Goal: Task Accomplishment & Management: Use online tool/utility

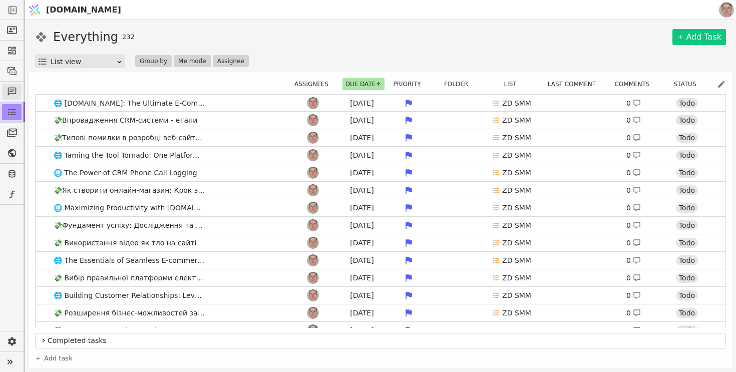
click at [14, 88] on icon at bounding box center [12, 92] width 10 height 10
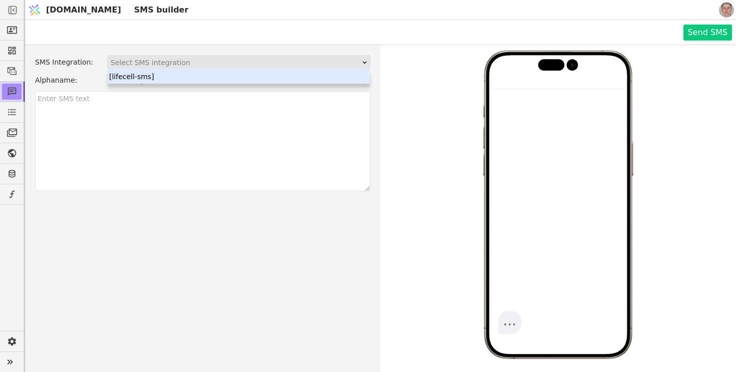
click at [224, 60] on div "Select SMS integration" at bounding box center [236, 63] width 250 height 14
click at [192, 77] on div "[lifecell-sms]" at bounding box center [239, 76] width 262 height 15
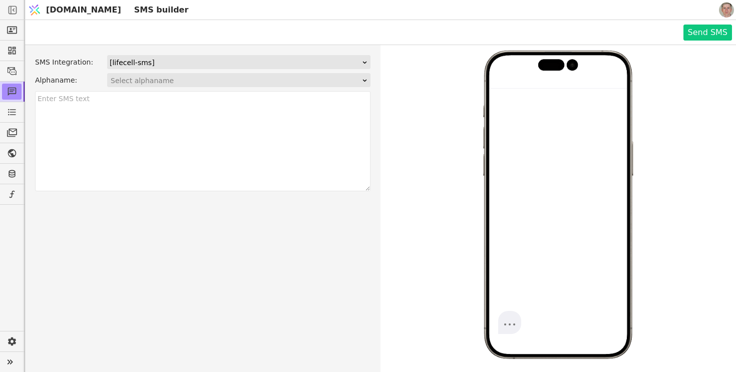
click at [178, 81] on div "Select alphaname" at bounding box center [236, 81] width 250 height 14
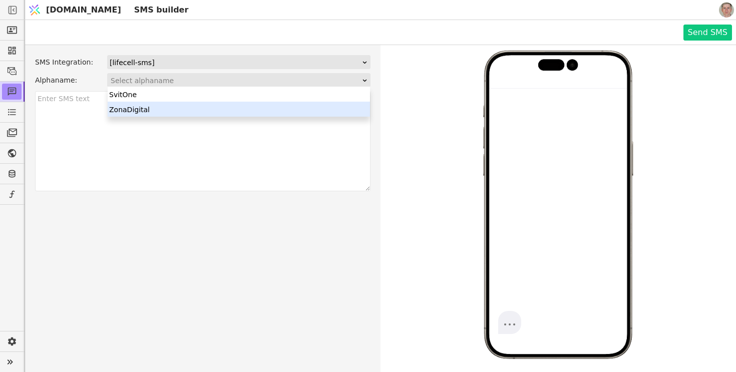
click at [169, 109] on div "ZonaDigital" at bounding box center [239, 109] width 262 height 15
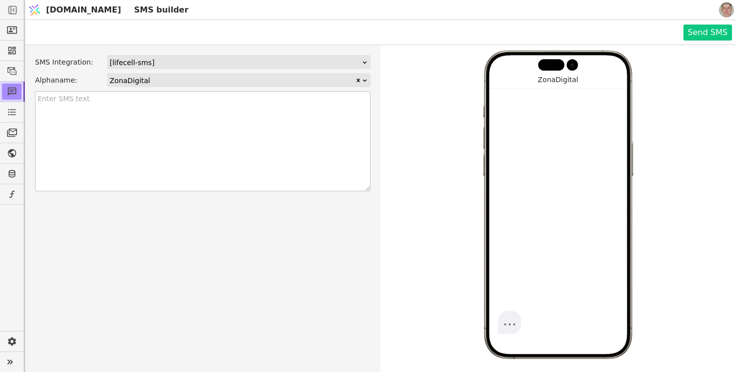
click at [136, 114] on textarea at bounding box center [202, 141] width 335 height 100
type textarea "Т"
click at [225, 83] on div "ZonaDigital" at bounding box center [232, 80] width 245 height 13
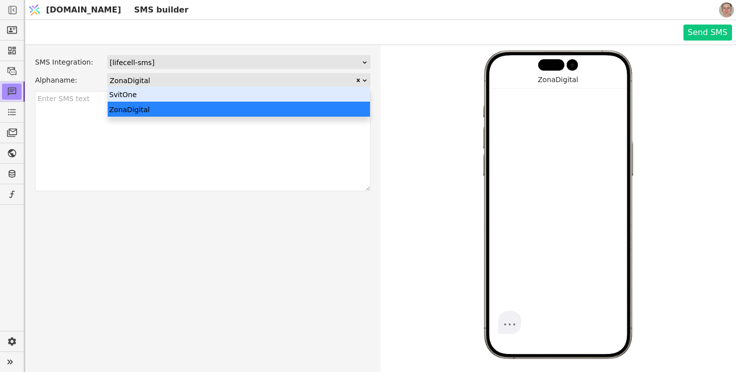
click at [222, 91] on div "SvitOne" at bounding box center [239, 94] width 262 height 15
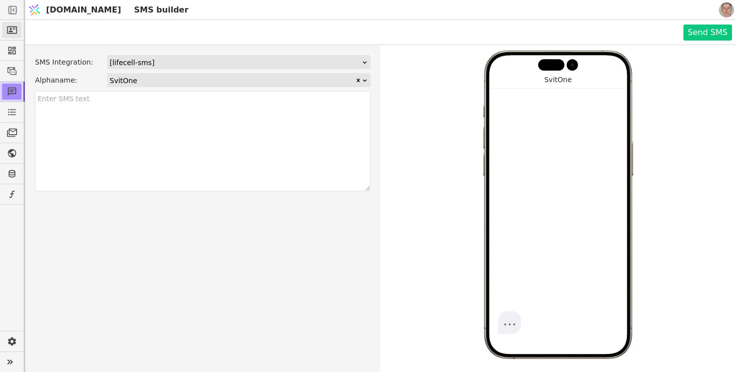
click at [15, 27] on icon at bounding box center [12, 31] width 10 height 8
